Goal: Entertainment & Leisure: Consume media (video, audio)

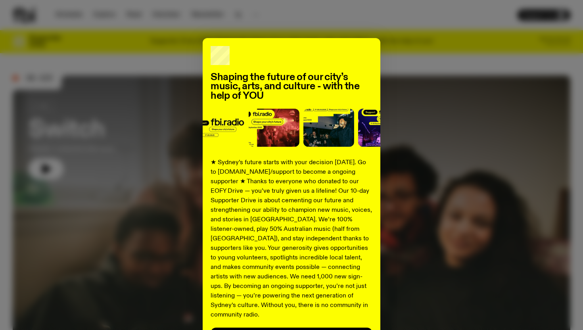
scroll to position [62, 0]
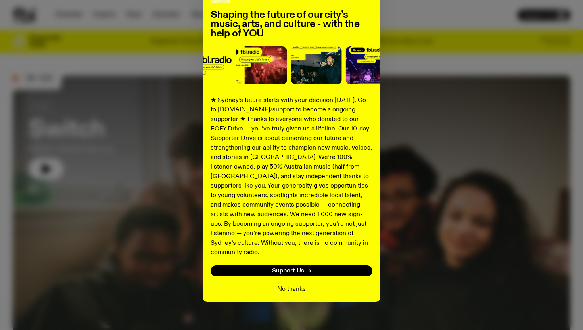
click at [294, 284] on button "No thanks" at bounding box center [291, 289] width 29 height 10
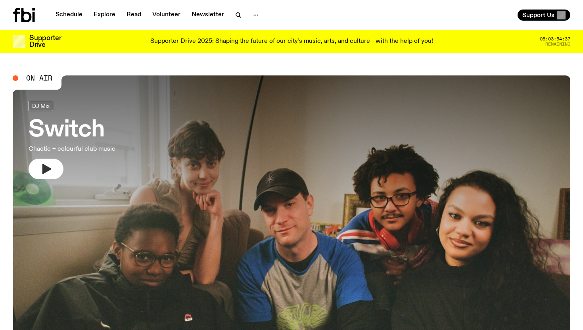
click at [44, 168] on icon "button" at bounding box center [46, 169] width 9 height 10
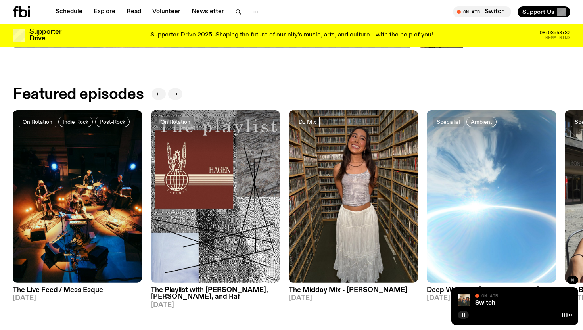
scroll to position [337, 0]
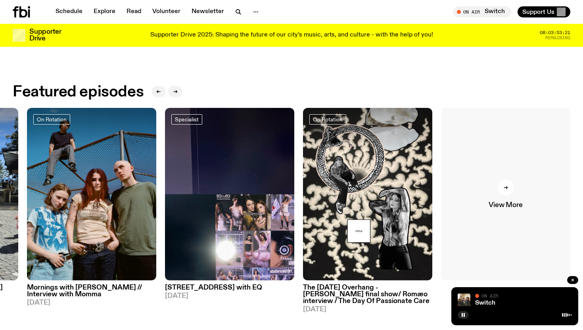
click at [511, 190] on div at bounding box center [506, 188] width 16 height 16
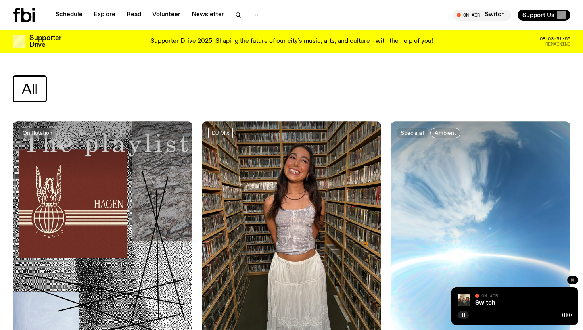
click at [498, 296] on span "On Air" at bounding box center [489, 295] width 17 height 5
click at [496, 311] on div at bounding box center [514, 314] width 114 height 10
click at [489, 301] on link "Switch" at bounding box center [485, 303] width 20 height 6
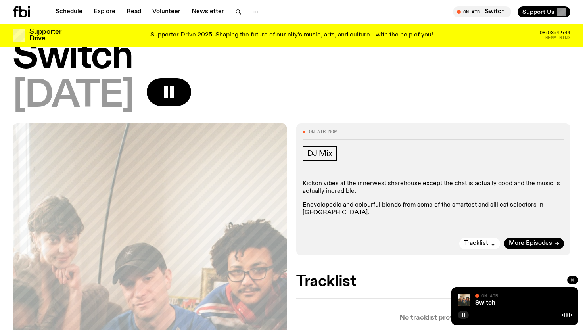
scroll to position [29, 0]
click at [310, 153] on span "DJ Mix" at bounding box center [319, 153] width 25 height 9
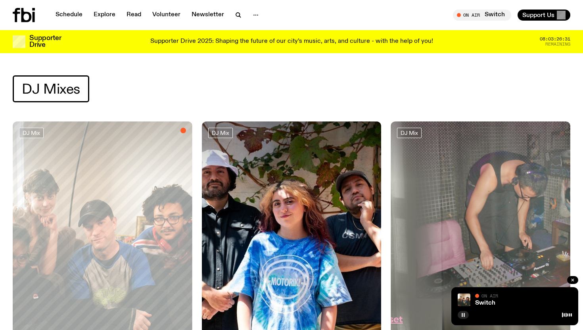
click at [463, 314] on icon "button" at bounding box center [463, 314] width 5 height 5
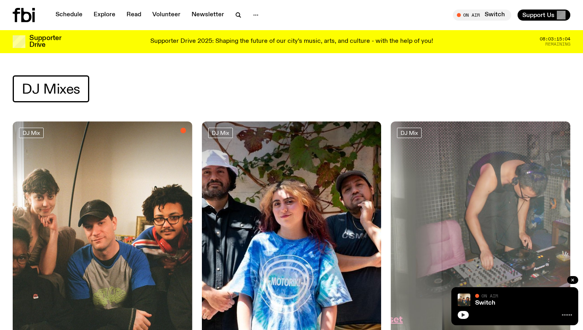
click at [463, 314] on icon "button" at bounding box center [463, 315] width 4 height 4
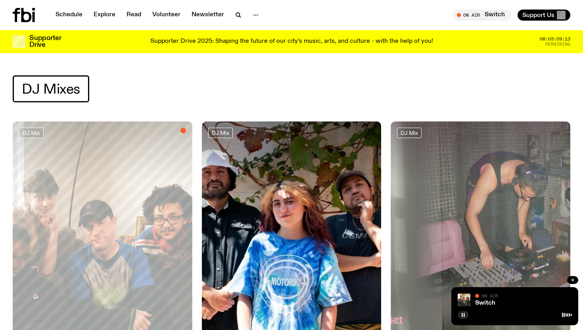
click at [463, 316] on icon "button" at bounding box center [463, 314] width 5 height 5
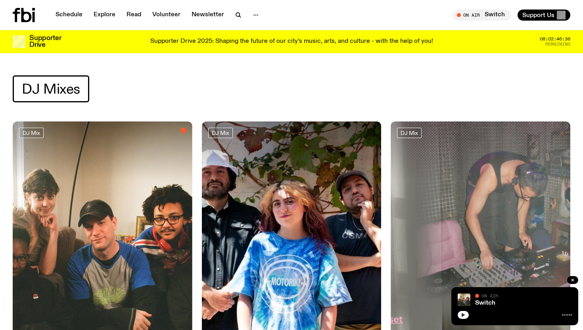
click at [465, 312] on button "button" at bounding box center [462, 315] width 11 height 8
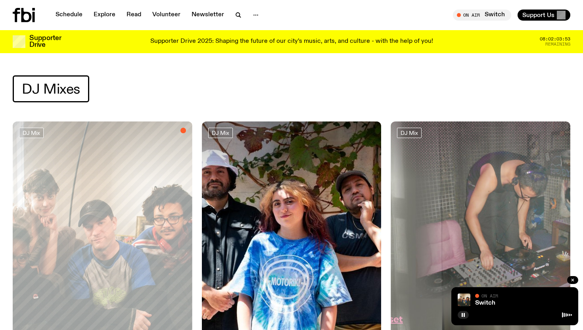
click at [497, 300] on div "Switch" at bounding box center [522, 303] width 98 height 6
click at [466, 301] on img at bounding box center [463, 299] width 13 height 13
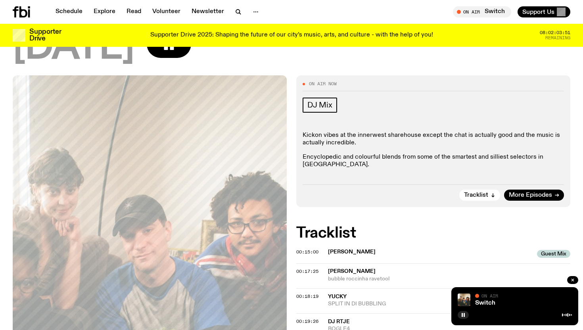
scroll to position [87, 0]
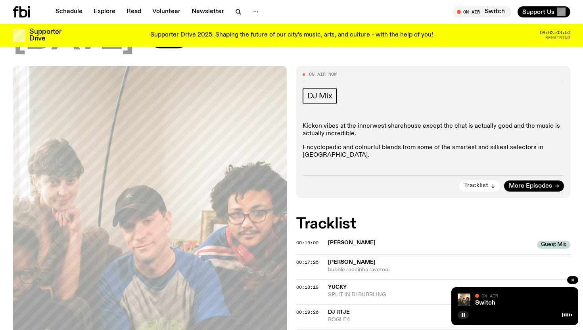
click at [480, 183] on span "Tracklist" at bounding box center [476, 186] width 24 height 6
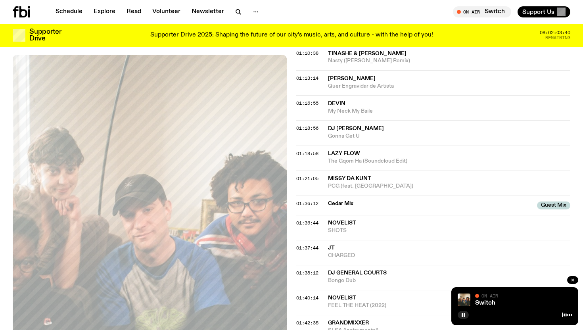
scroll to position [682, 0]
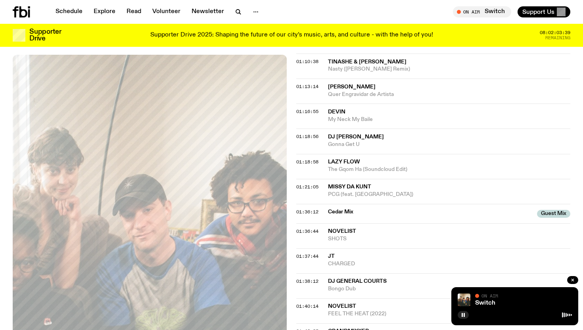
click at [437, 210] on div "01:36:12 Cedar Mix Guest Mix Guest Mix" at bounding box center [433, 213] width 274 height 19
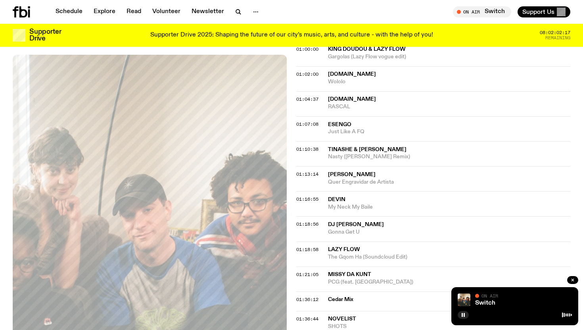
scroll to position [595, 0]
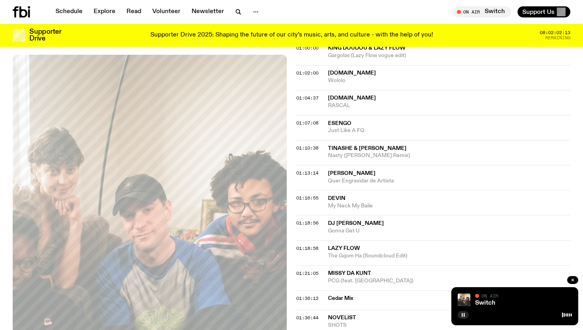
click at [466, 313] on button "button" at bounding box center [462, 315] width 11 height 8
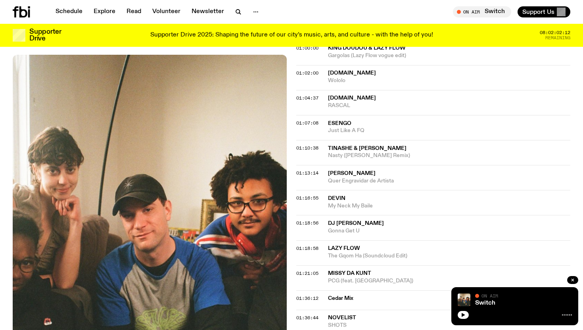
click at [377, 145] on span "Tinashe & [PERSON_NAME]" at bounding box center [367, 148] width 78 height 6
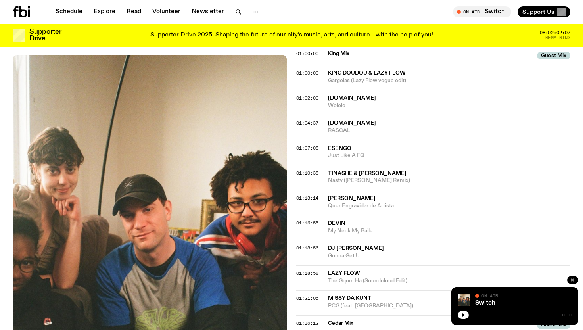
scroll to position [567, 0]
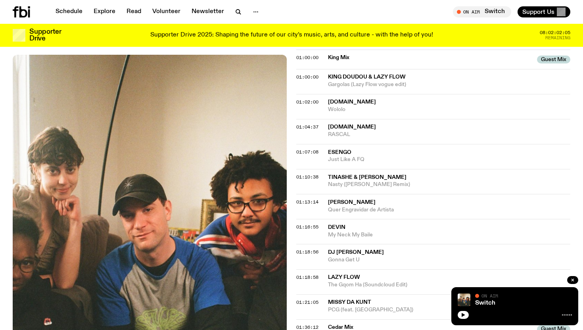
click at [403, 74] on span "King Doudou & Lazy Flow" at bounding box center [367, 77] width 78 height 6
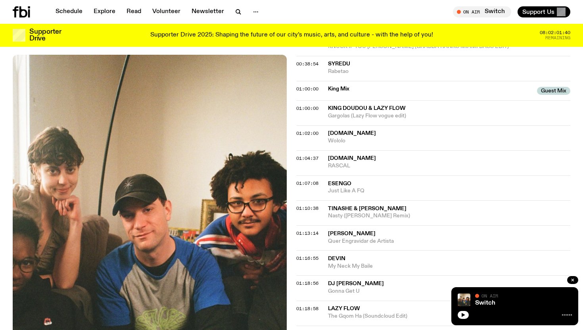
scroll to position [538, 0]
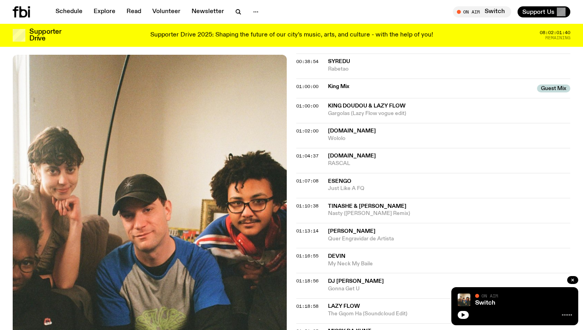
click at [378, 127] on span "[DOMAIN_NAME]" at bounding box center [449, 131] width 242 height 8
click at [379, 160] on span "RASCAL" at bounding box center [449, 164] width 242 height 8
click at [389, 178] on span "Esengo" at bounding box center [449, 182] width 242 height 8
click at [368, 203] on span "Tinashe & [PERSON_NAME]" at bounding box center [367, 206] width 78 height 6
click at [350, 228] on span "[PERSON_NAME]" at bounding box center [352, 231] width 48 height 6
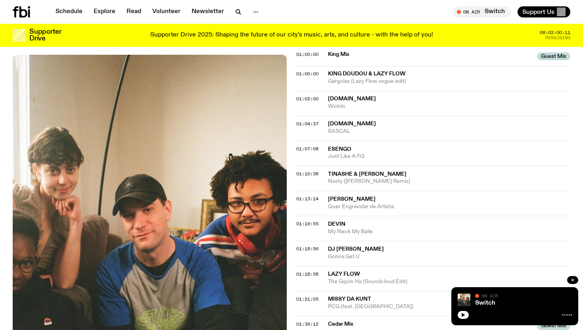
scroll to position [573, 0]
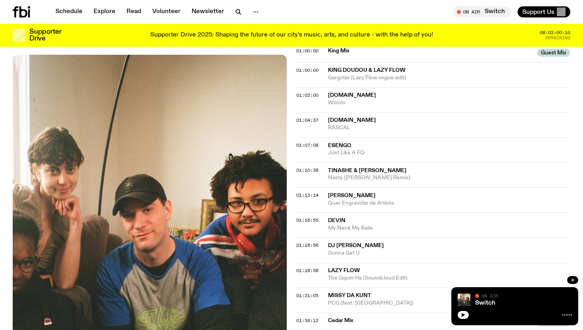
click at [357, 217] on span "DEVIN" at bounding box center [449, 221] width 242 height 8
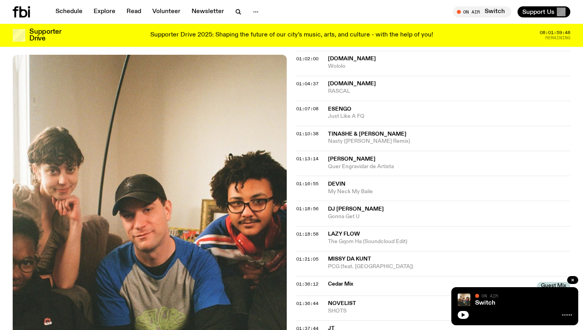
scroll to position [609, 0]
click at [389, 206] on span "DJ [PERSON_NAME]" at bounding box center [449, 210] width 242 height 8
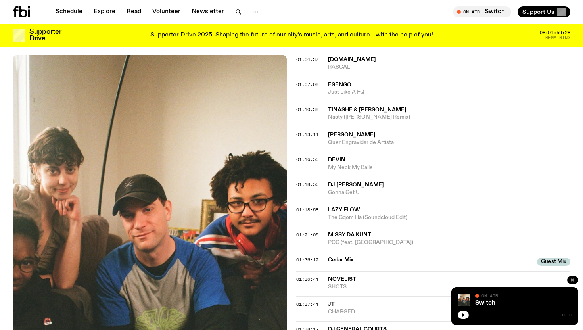
scroll to position [635, 0]
click at [375, 205] on span "Lazy Flow" at bounding box center [449, 209] width 242 height 8
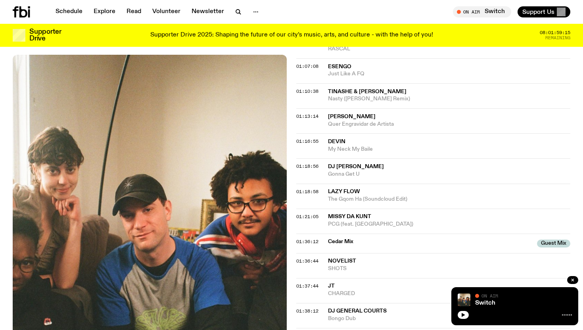
scroll to position [660, 0]
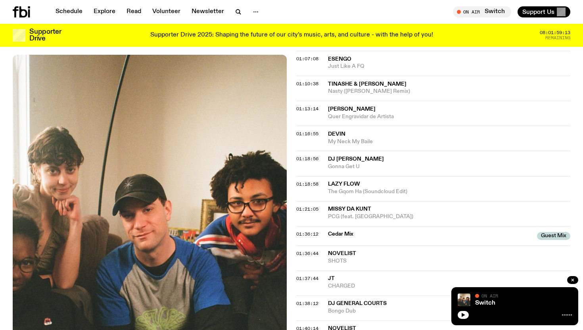
click at [389, 205] on span "Missy Da Kunt" at bounding box center [449, 209] width 242 height 8
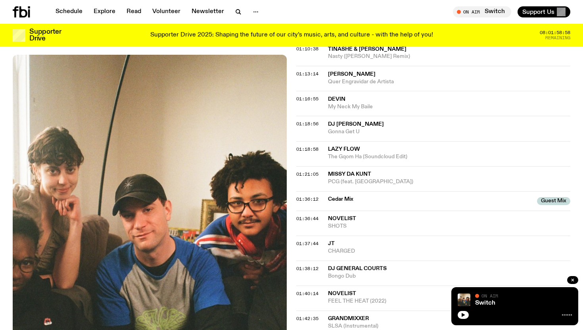
scroll to position [696, 0]
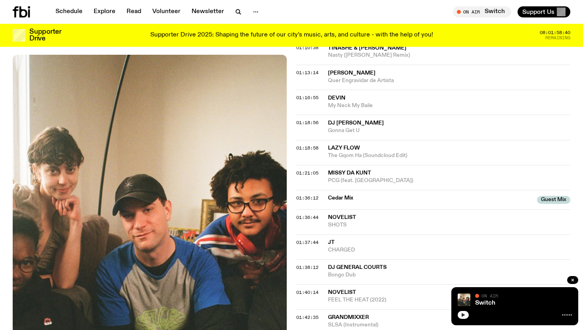
click at [464, 315] on icon "button" at bounding box center [463, 315] width 4 height 4
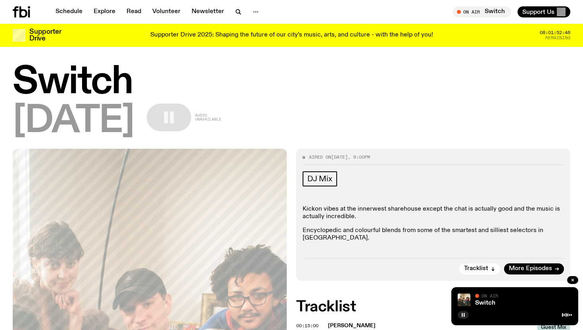
scroll to position [0, 0]
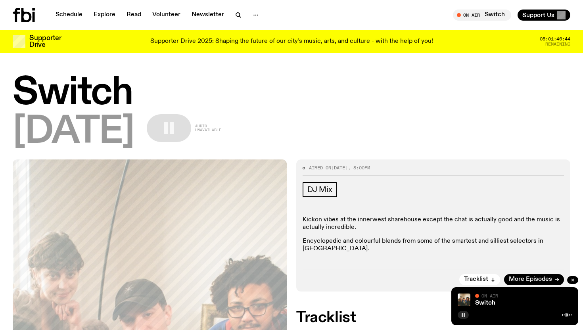
click at [509, 304] on div "Switch" at bounding box center [522, 303] width 98 height 6
click at [506, 301] on div "Switch" at bounding box center [522, 303] width 98 height 6
click at [463, 315] on icon "button" at bounding box center [463, 314] width 5 height 5
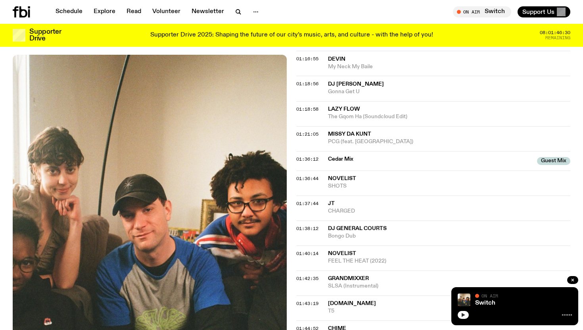
scroll to position [731, 0]
